Goal: Task Accomplishment & Management: Manage account settings

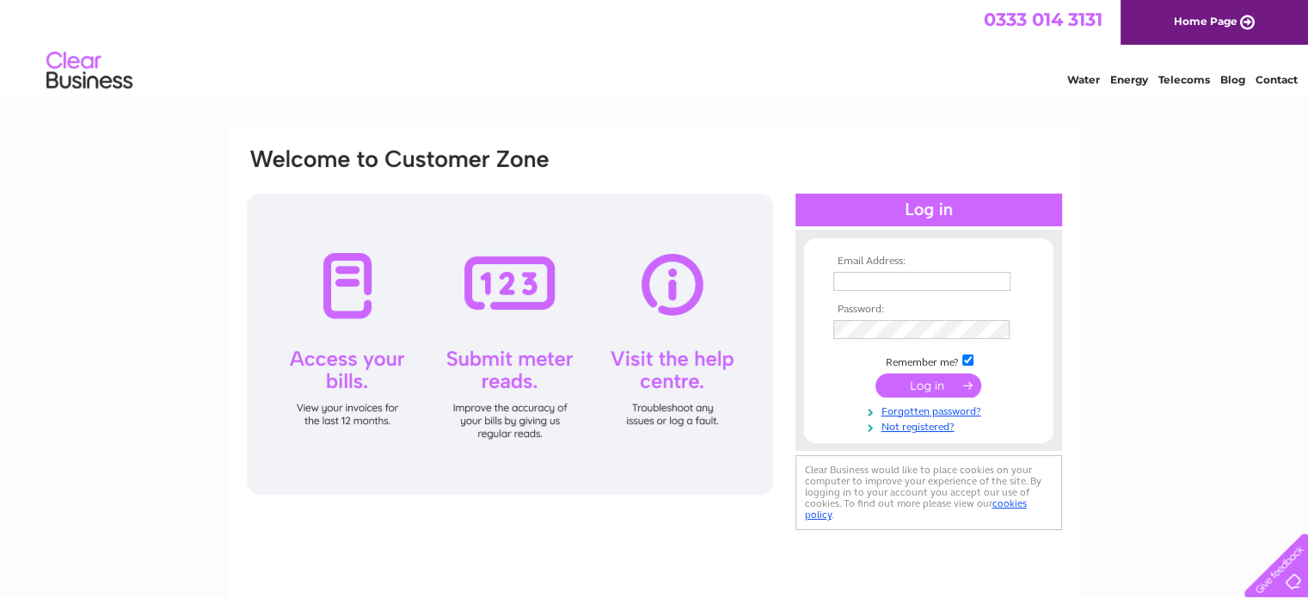
type input "[EMAIL_ADDRESS][DOMAIN_NAME]"
click at [953, 385] on input "submit" at bounding box center [929, 385] width 106 height 24
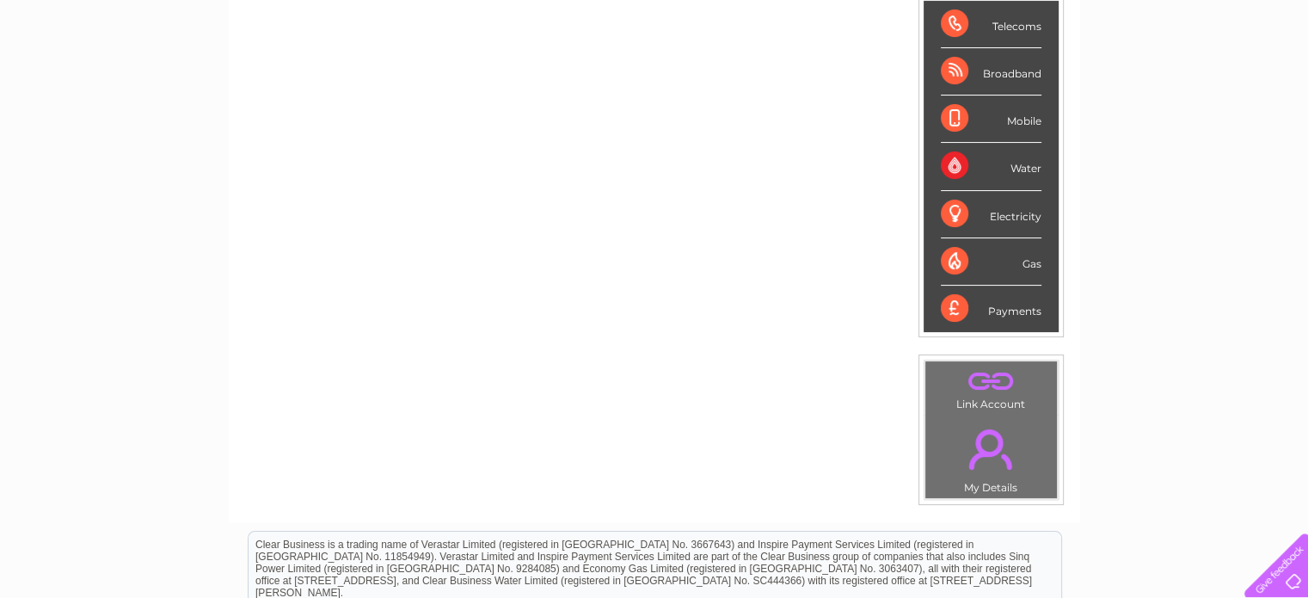
scroll to position [258, 0]
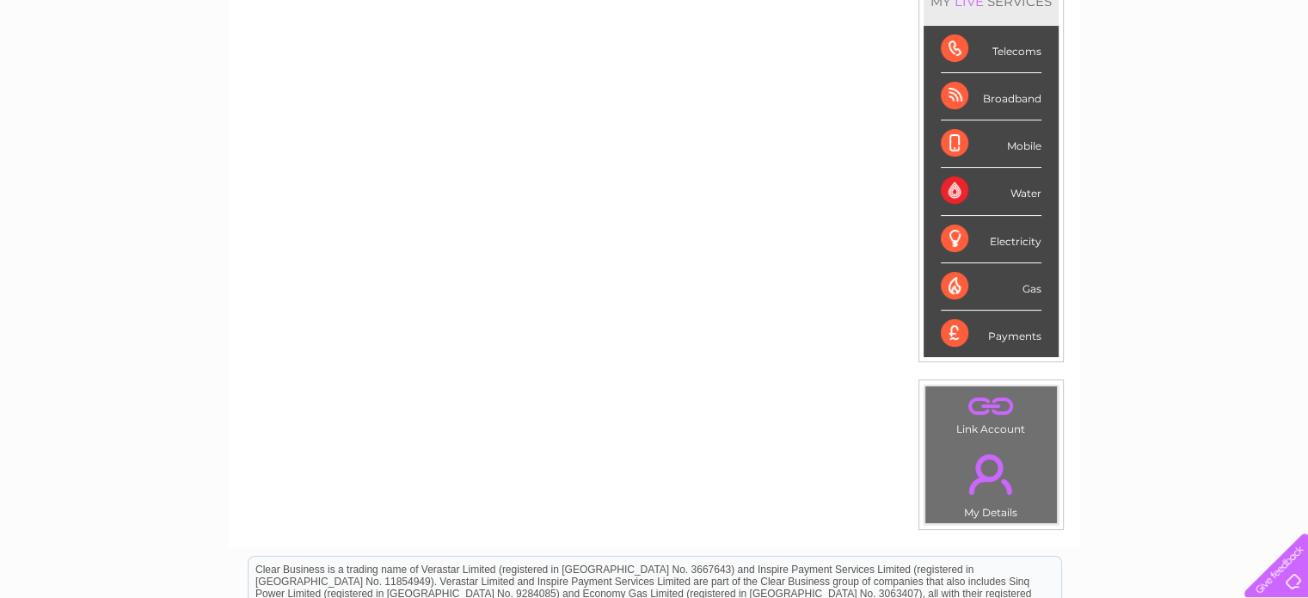
click at [1019, 50] on div "Telecoms" at bounding box center [991, 49] width 101 height 47
click at [963, 49] on div "Telecoms" at bounding box center [991, 49] width 101 height 47
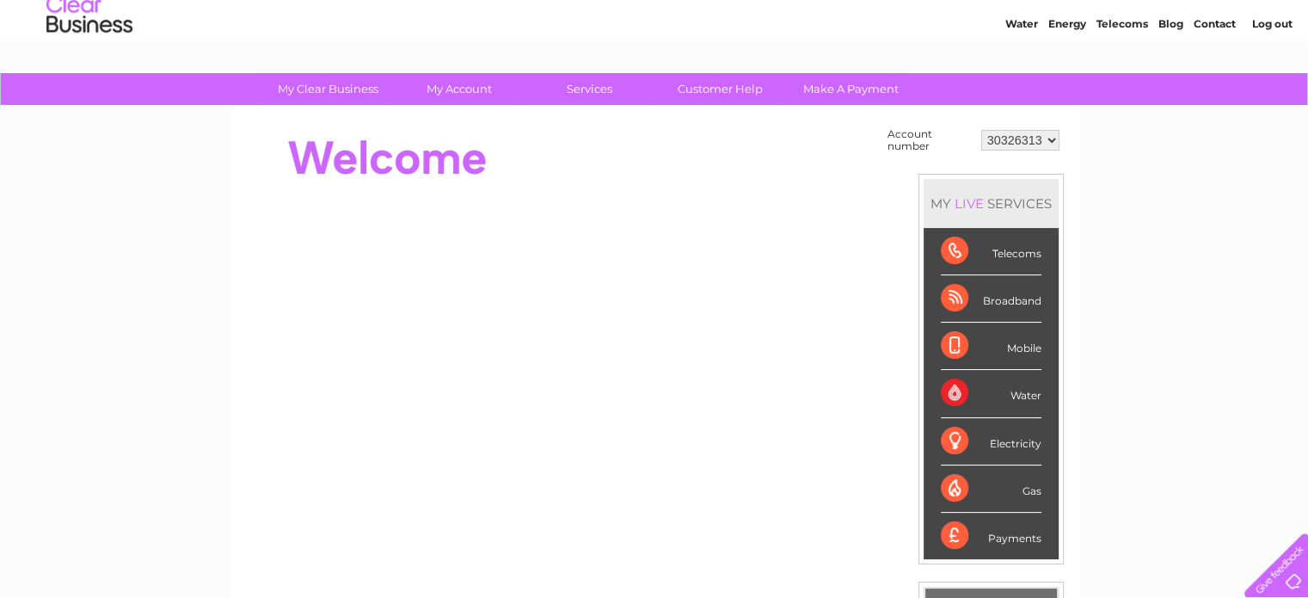
scroll to position [86, 0]
